Goal: Task Accomplishment & Management: Use online tool/utility

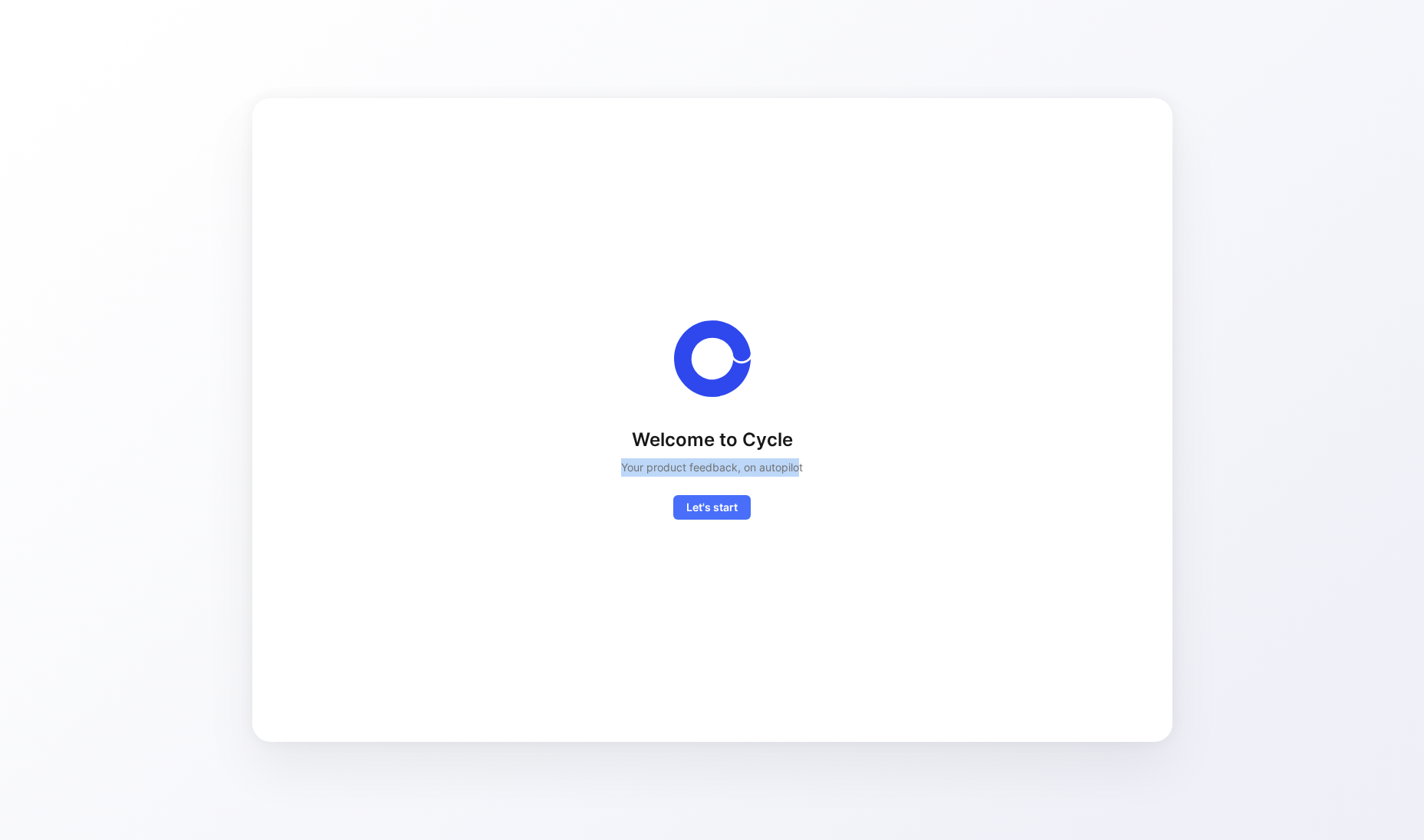
drag, startPoint x: 619, startPoint y: 475, endPoint x: 800, endPoint y: 459, distance: 181.7
click at [800, 459] on div "Welcome to Cycle Your product feedback, on autopilot Let's start" at bounding box center [713, 420] width 872 height 199
click at [800, 459] on h2 "Your product feedback, on autopilot" at bounding box center [712, 468] width 182 height 19
click at [722, 508] on span "Let's start" at bounding box center [712, 508] width 52 height 19
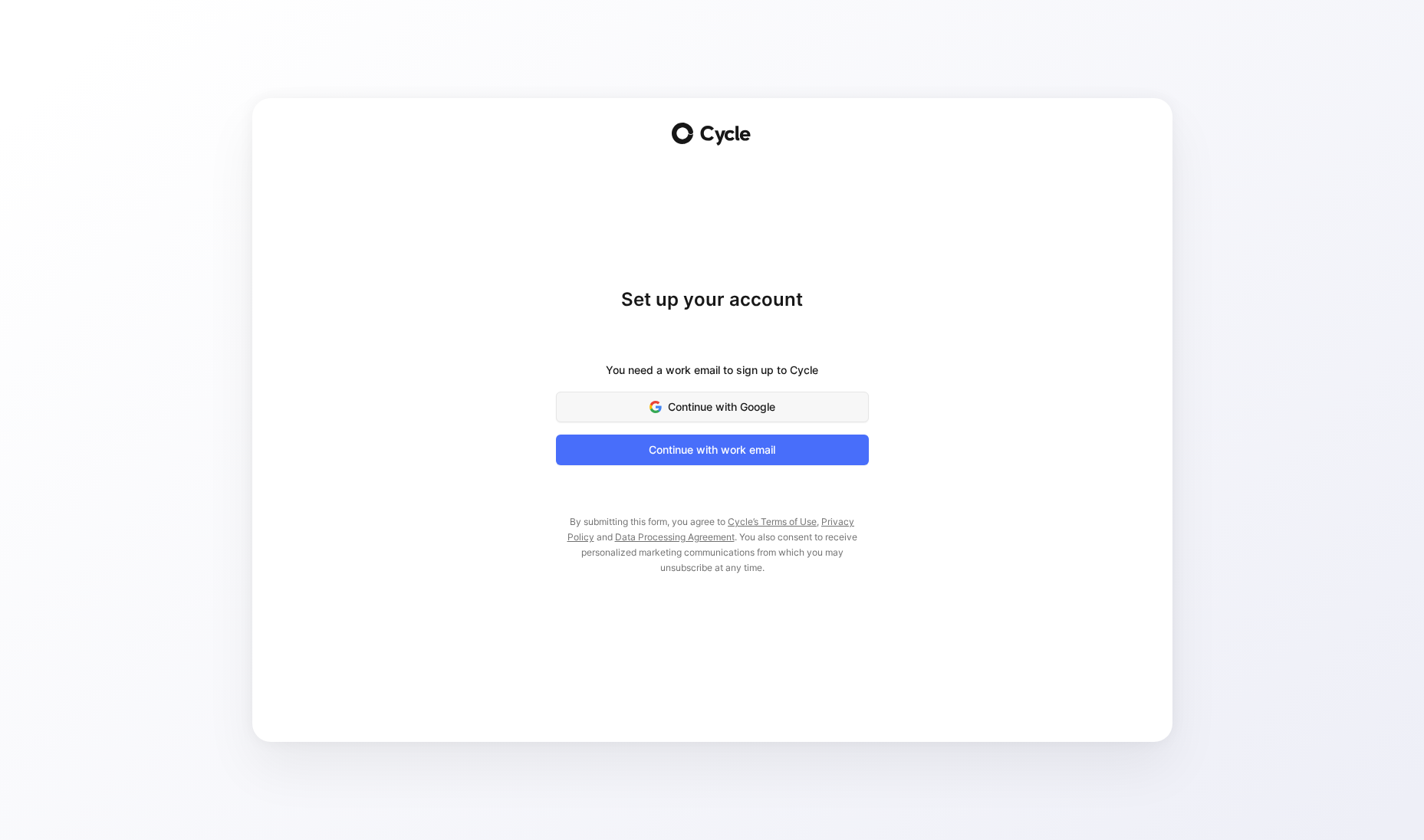
click at [726, 398] on span "Continue with Google" at bounding box center [712, 407] width 275 height 19
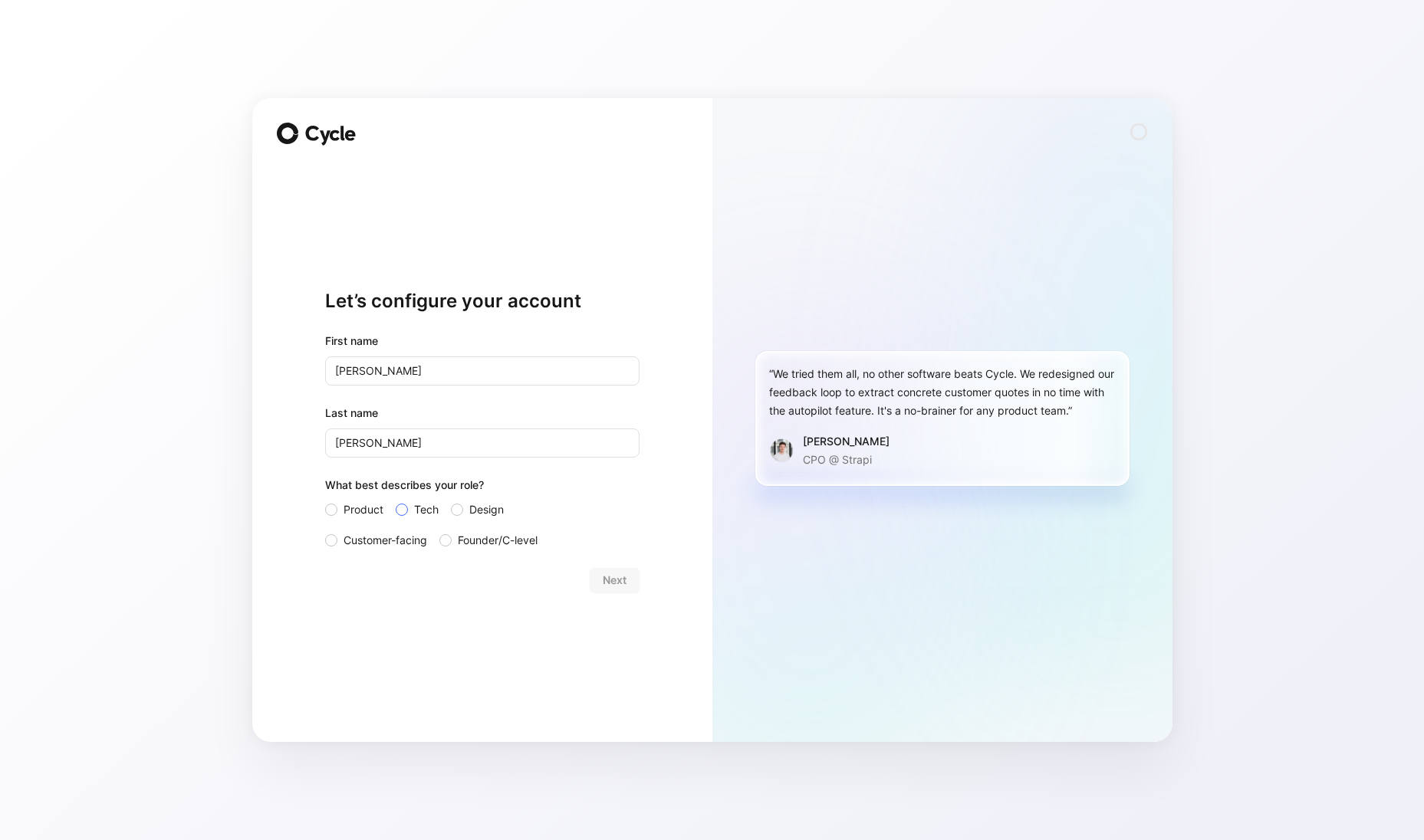
click at [420, 514] on span "Tech" at bounding box center [426, 510] width 24 height 19
click at [396, 501] on input "Tech" at bounding box center [396, 501] width 0 height 0
click at [621, 580] on span "Next" at bounding box center [614, 580] width 23 height 19
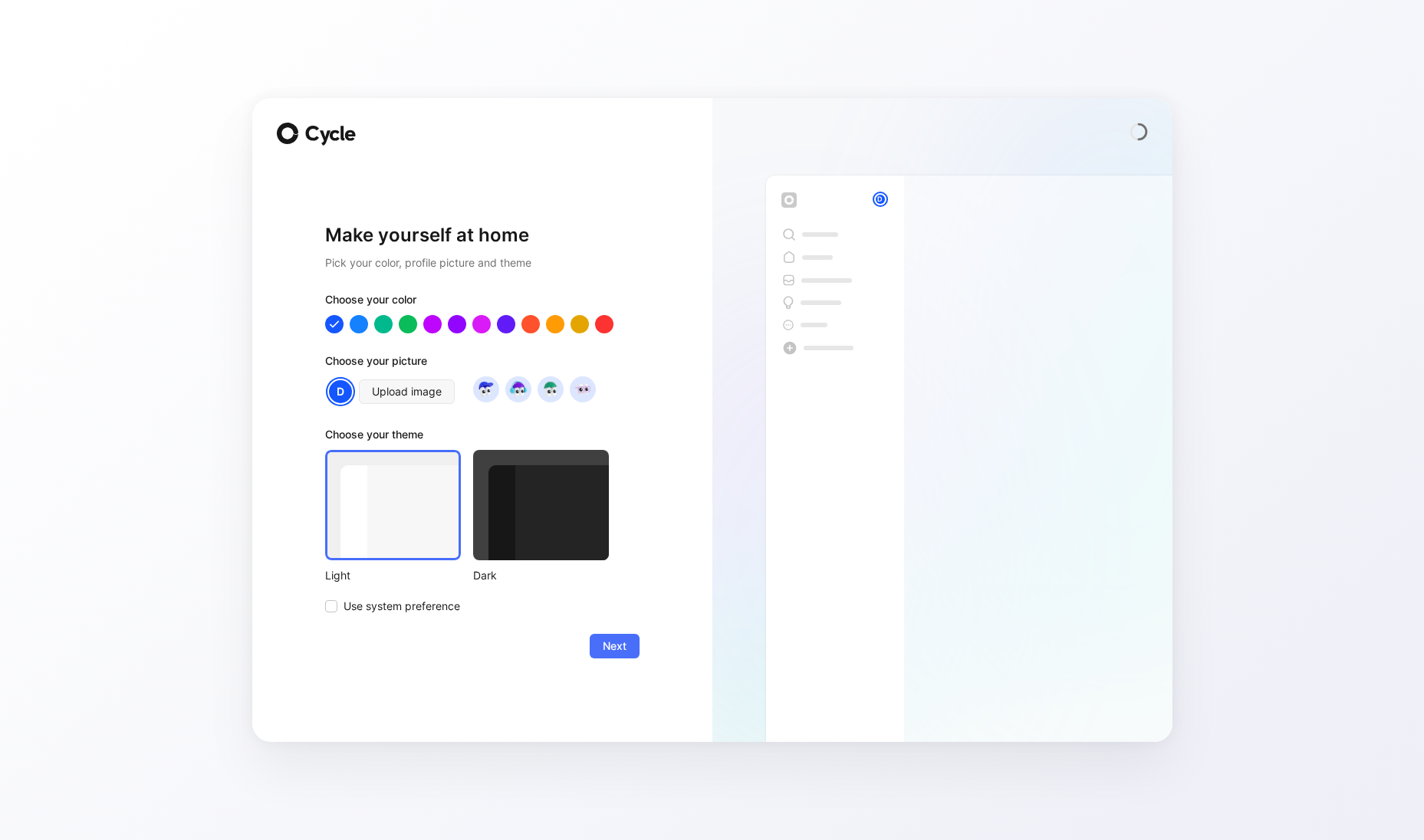
click at [559, 514] on div at bounding box center [541, 504] width 136 height 110
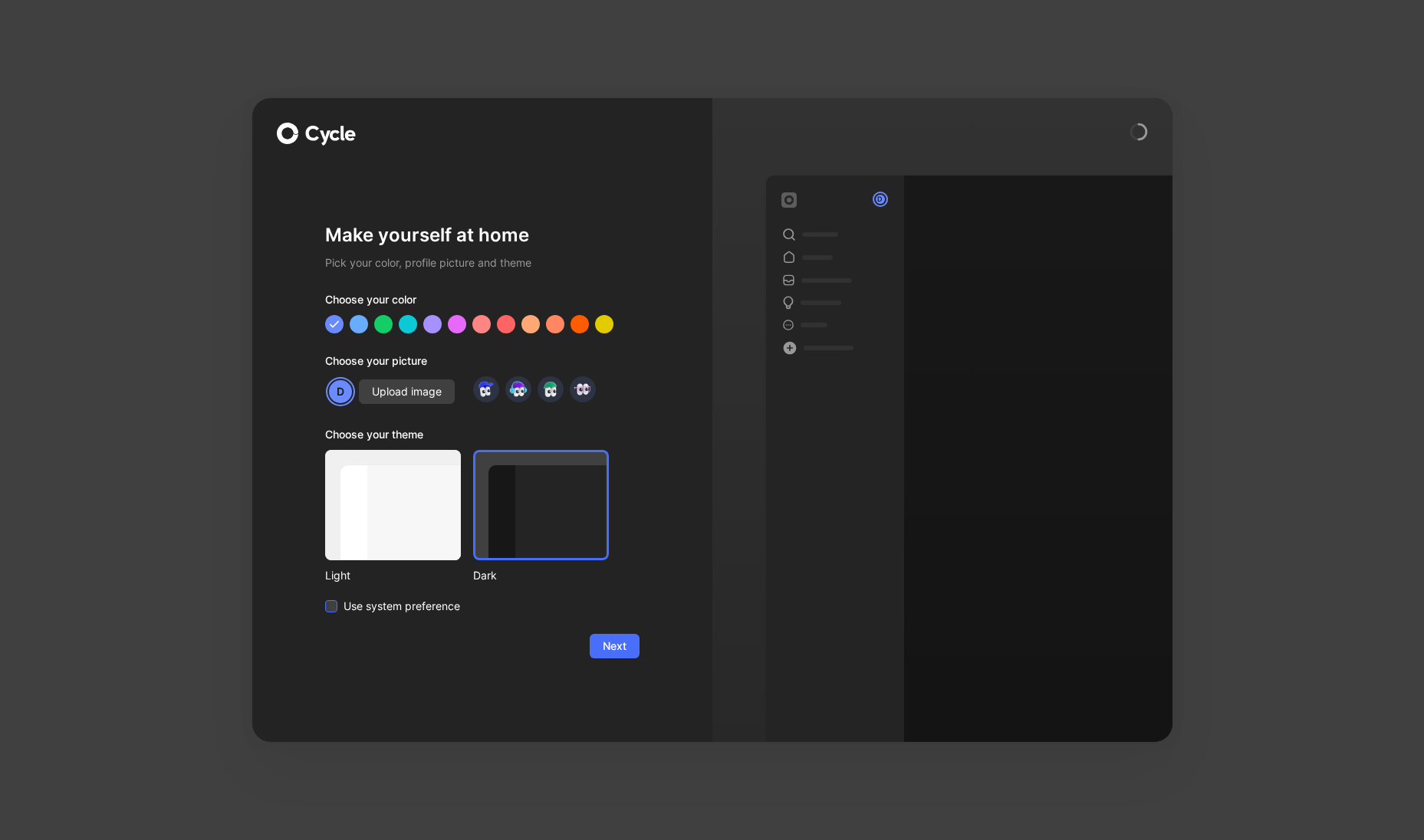
click at [392, 612] on span "Use system preference" at bounding box center [401, 607] width 117 height 19
click at [325, 598] on input "Use system preference" at bounding box center [325, 598] width 0 height 0
click at [420, 458] on div at bounding box center [394, 504] width 136 height 110
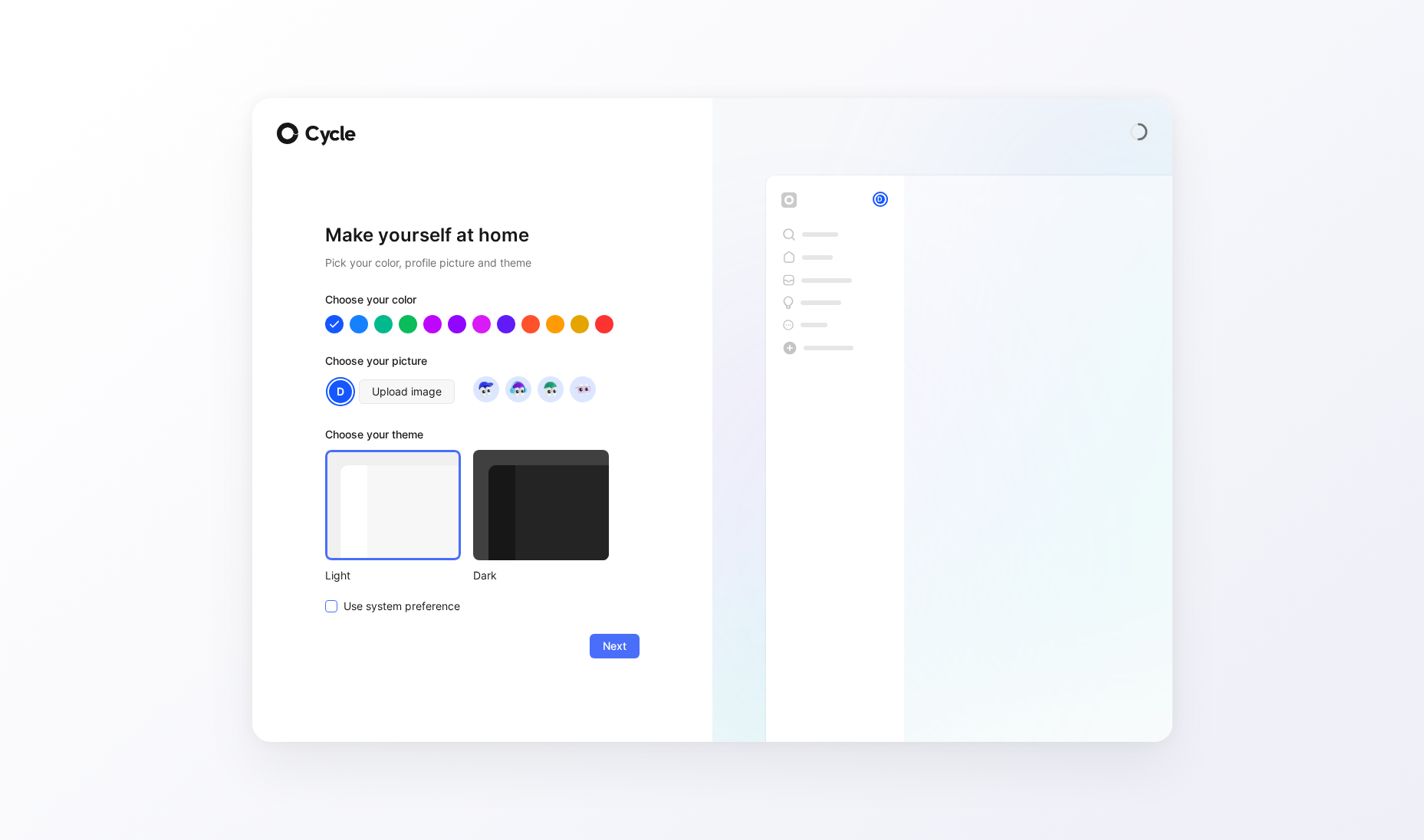
click at [425, 612] on span "Use system preference" at bounding box center [401, 607] width 117 height 19
click at [325, 598] on input "Use system preference" at bounding box center [325, 598] width 0 height 0
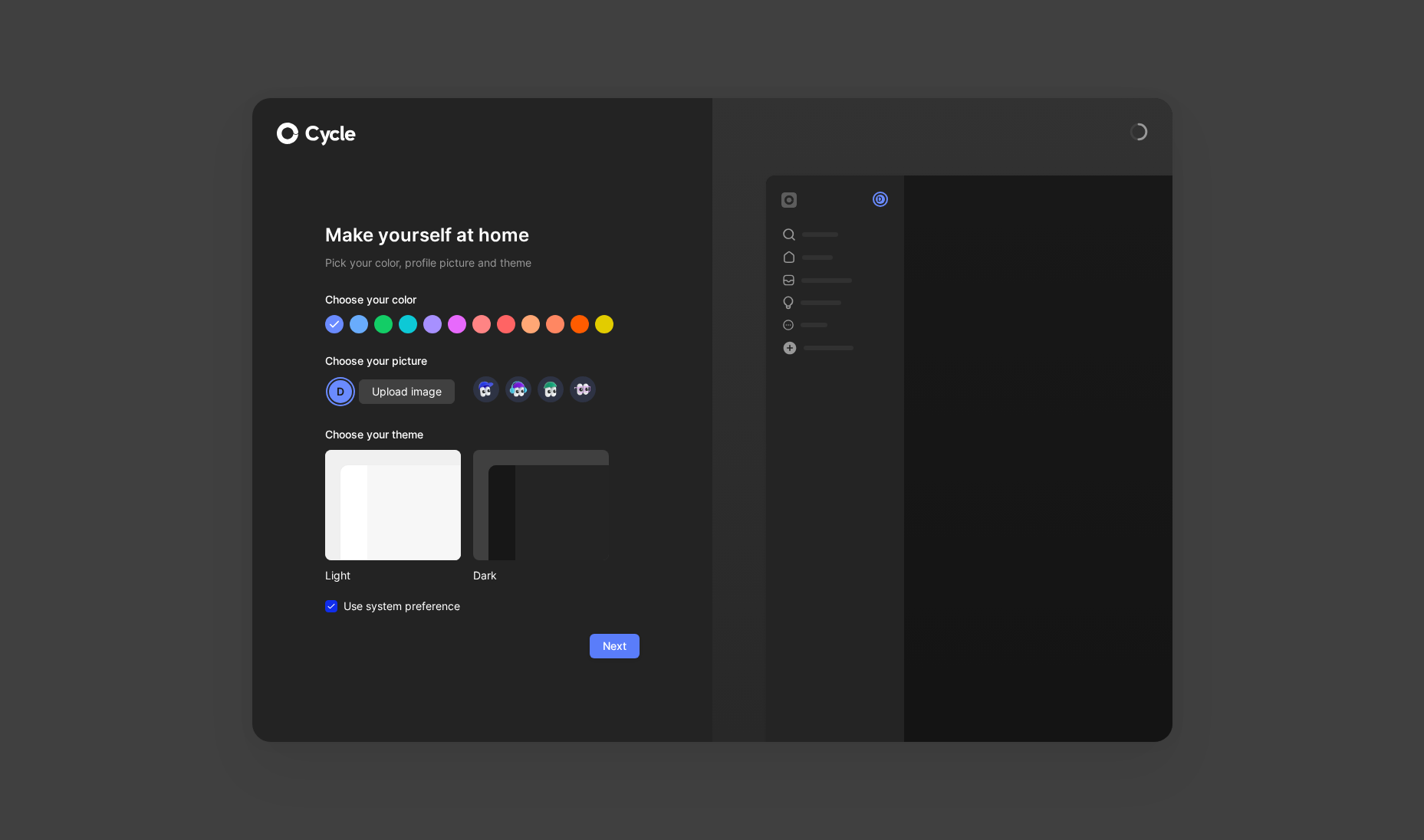
click at [627, 643] on button "Next" at bounding box center [615, 646] width 50 height 24
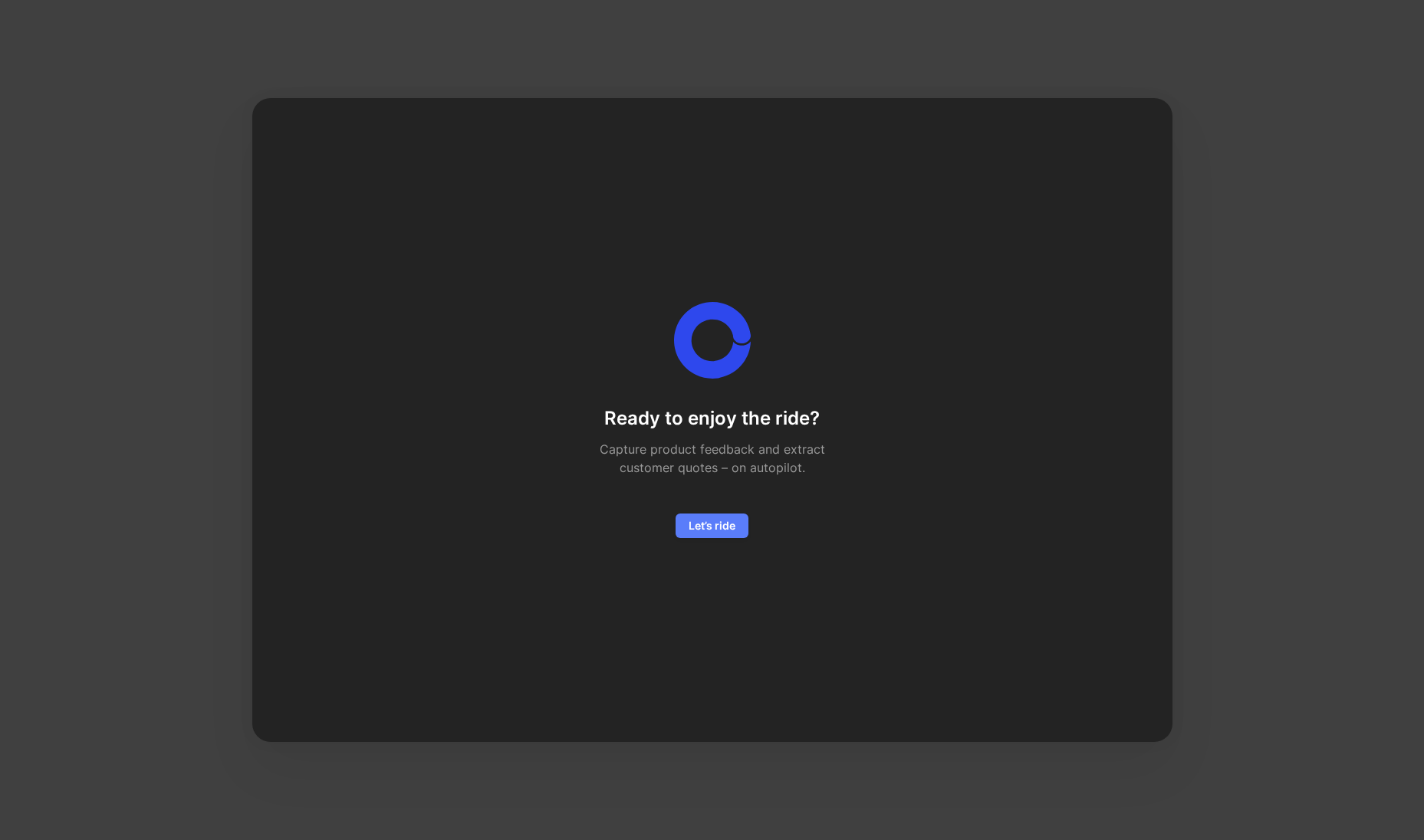
click at [705, 528] on span "Let’s ride" at bounding box center [712, 526] width 47 height 19
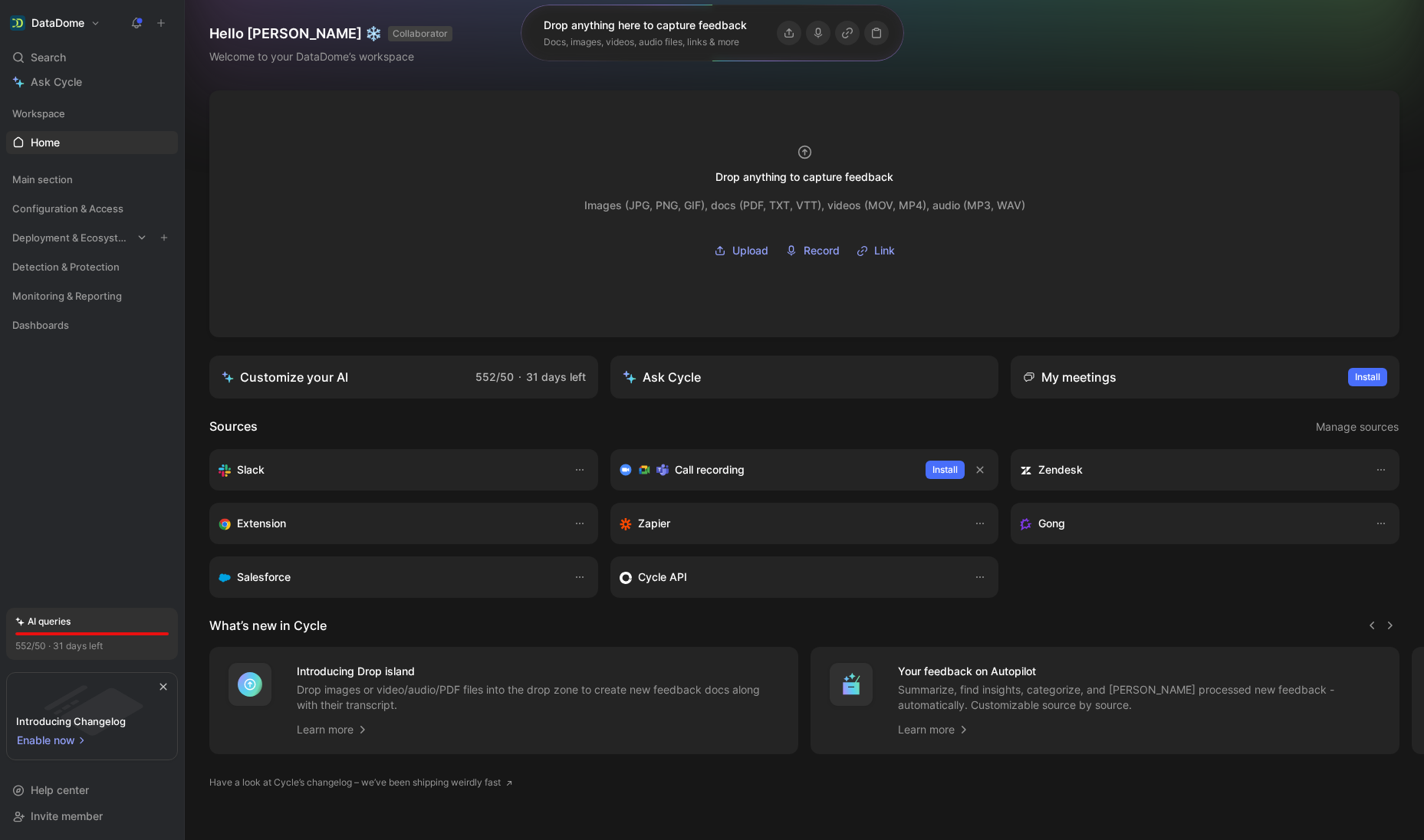
click at [81, 232] on span "Deployment & Ecosystem" at bounding box center [72, 238] width 120 height 16
click at [77, 207] on span "Configuration & Access" at bounding box center [68, 209] width 111 height 16
click at [73, 236] on span "Features" at bounding box center [52, 238] width 43 height 16
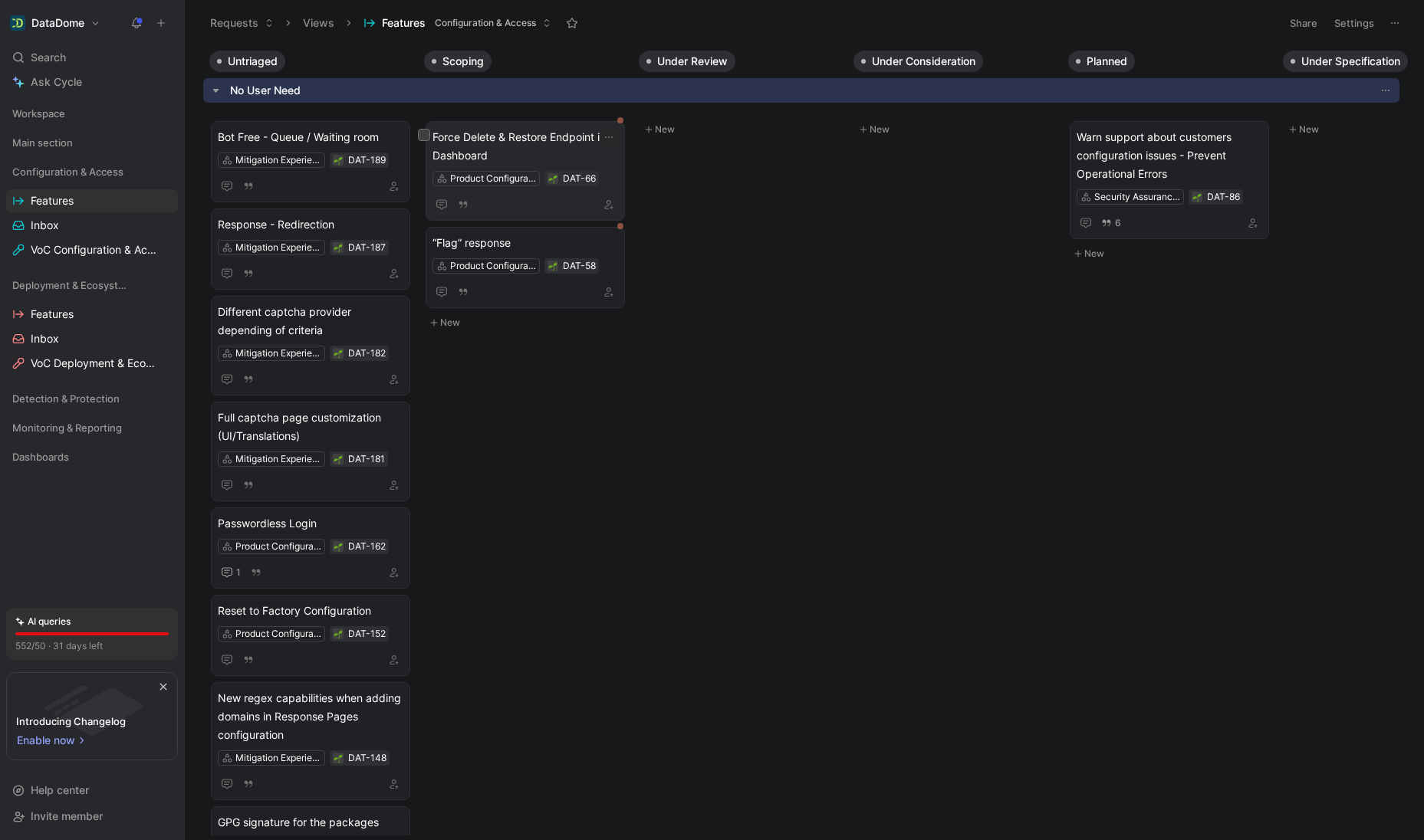
click at [524, 163] on span "Force Delete & Restore Endpoint in Dashboard" at bounding box center [525, 146] width 185 height 37
